Goal: Check status: Check status

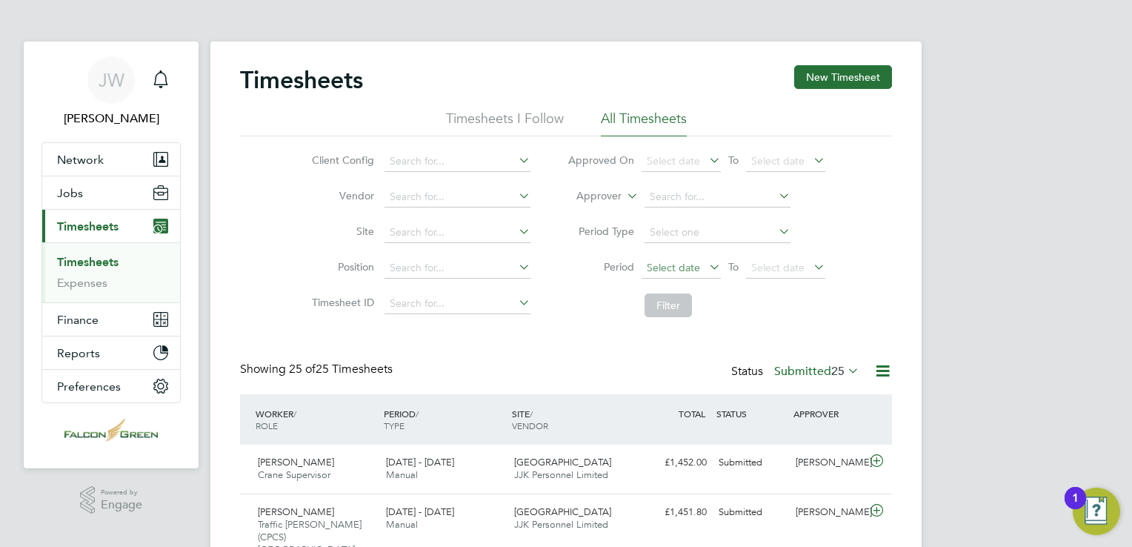
click at [669, 270] on span "Select date" at bounding box center [673, 267] width 53 height 13
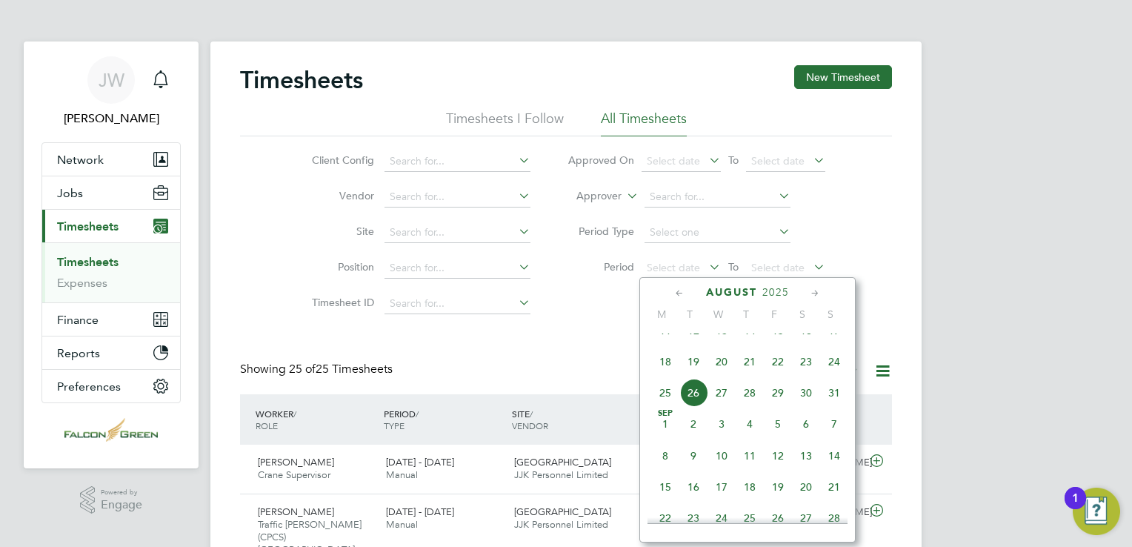
click at [667, 375] on span "18" at bounding box center [665, 361] width 28 height 28
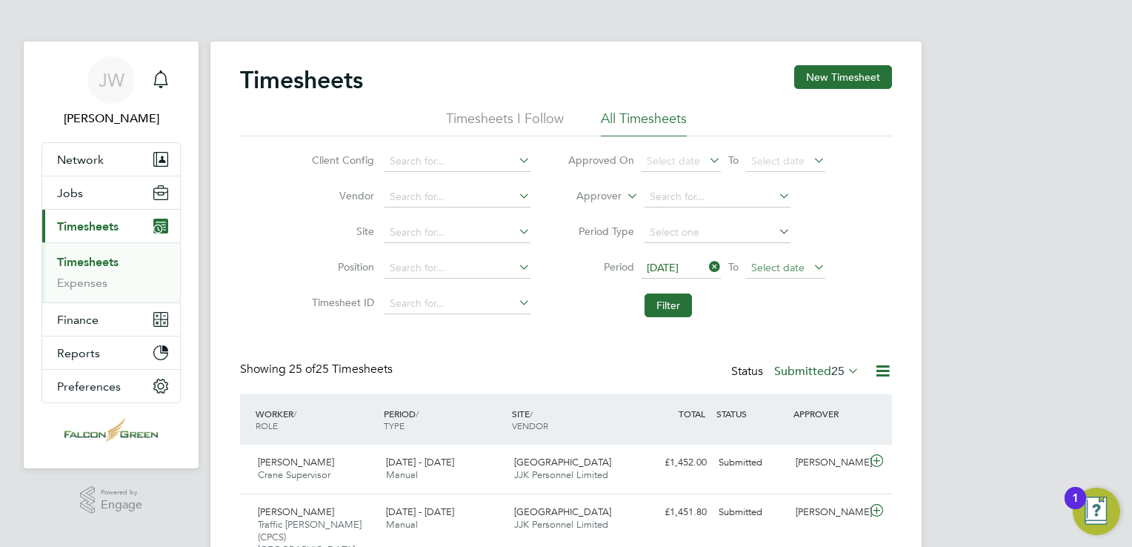
click at [760, 261] on span "Select date" at bounding box center [777, 267] width 53 height 13
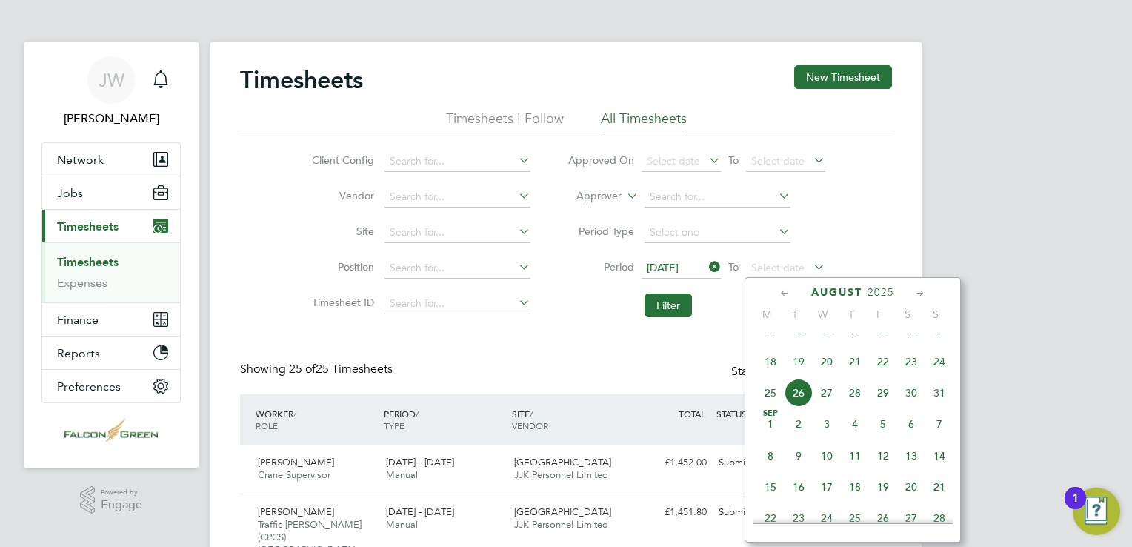
click at [944, 375] on span "24" at bounding box center [939, 361] width 28 height 28
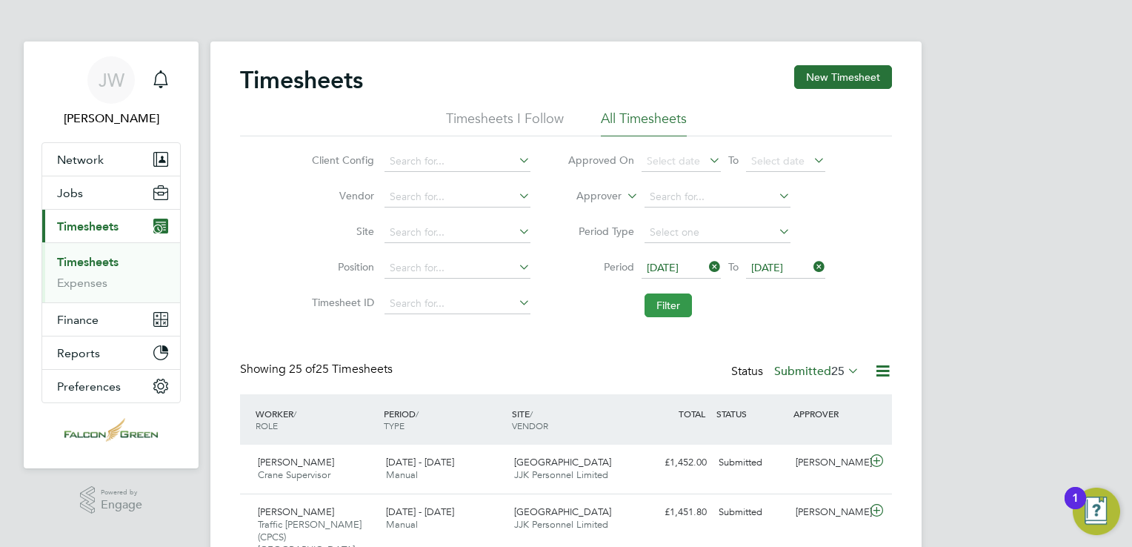
click at [644, 300] on button "Filter" at bounding box center [667, 305] width 47 height 24
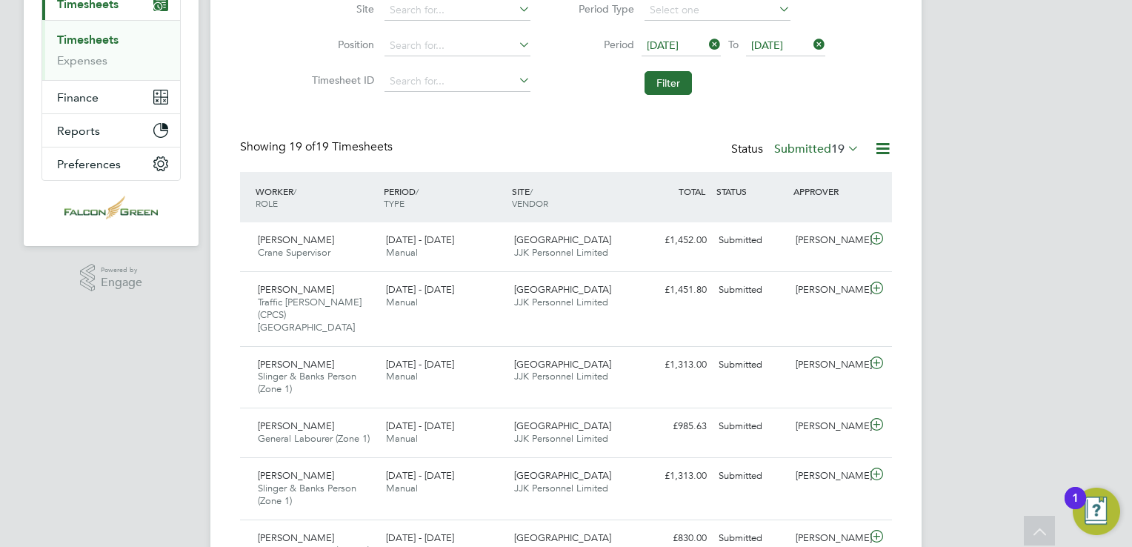
click at [792, 147] on label "Submitted 19" at bounding box center [816, 148] width 85 height 15
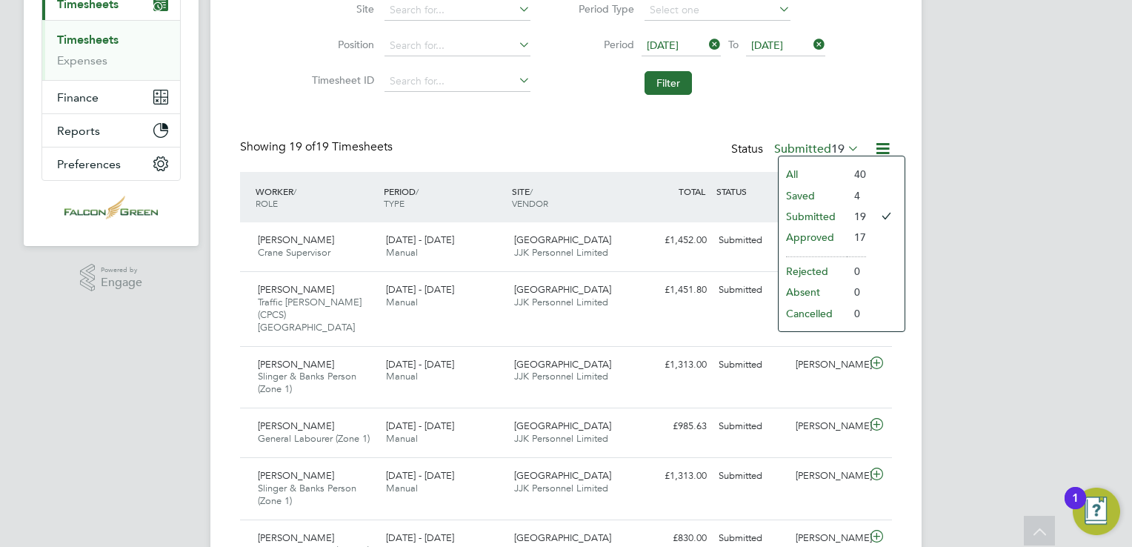
click at [822, 236] on li "Approved" at bounding box center [812, 237] width 68 height 21
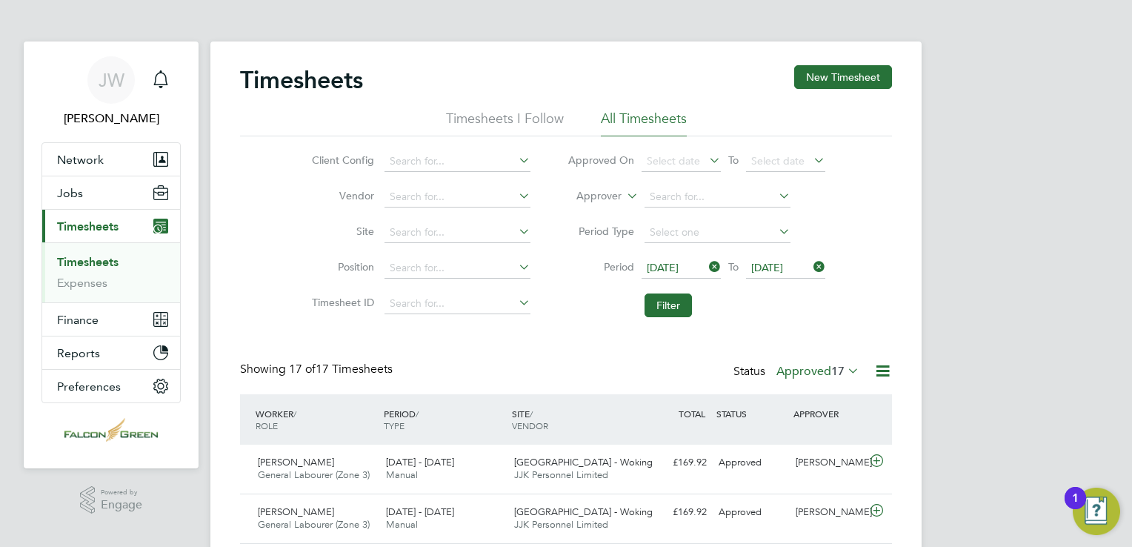
click at [844, 370] on icon at bounding box center [844, 370] width 0 height 21
